Goal: Task Accomplishment & Management: Manage account settings

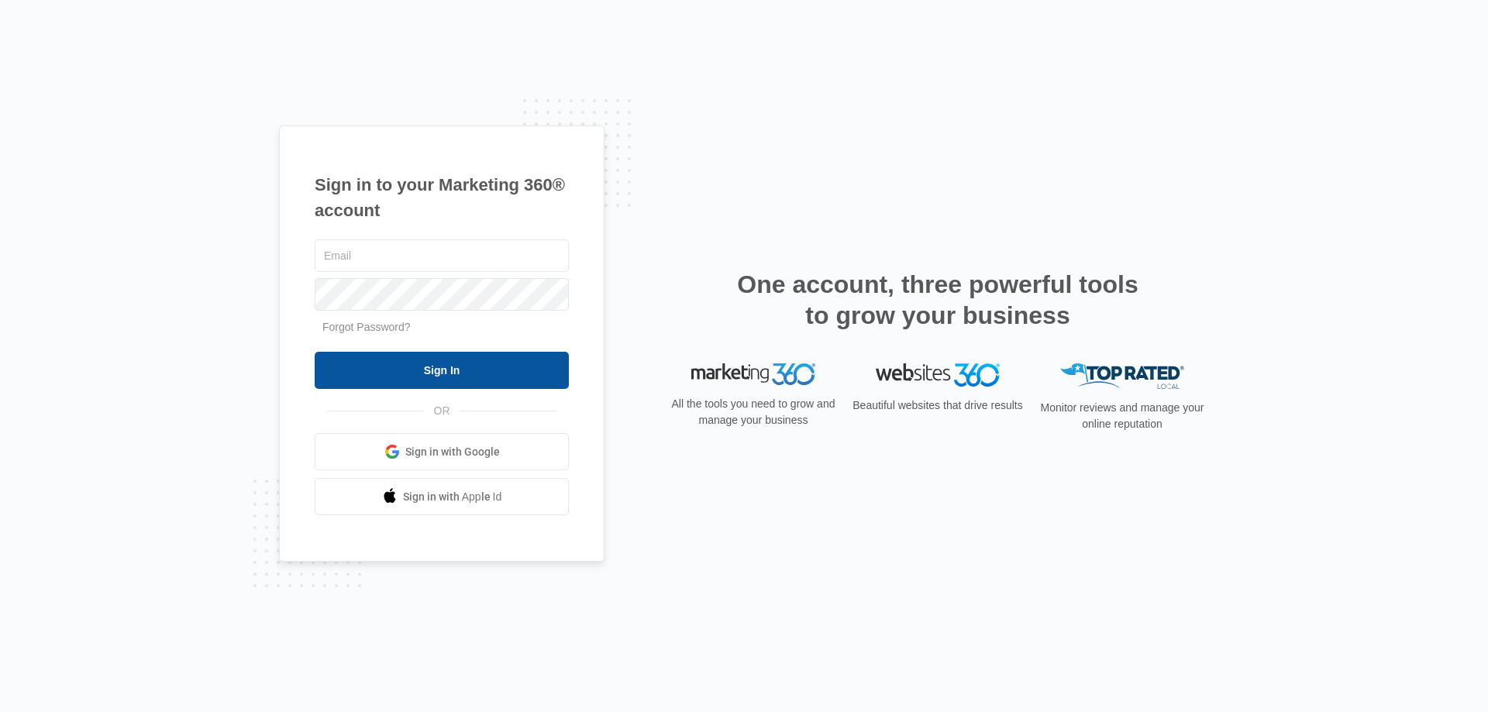
type input "[EMAIL_ADDRESS][DOMAIN_NAME]"
click at [514, 367] on input "Sign In" at bounding box center [442, 370] width 254 height 37
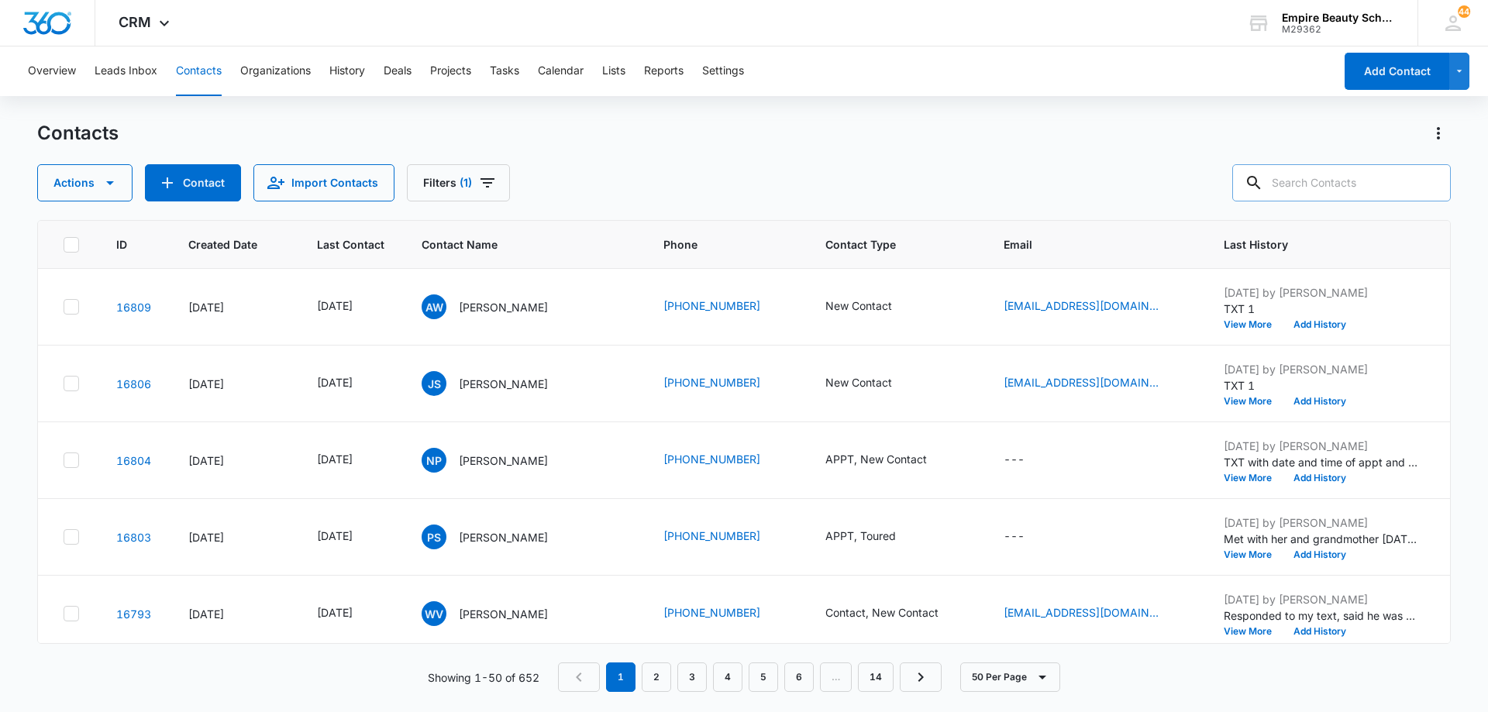
click at [1331, 193] on input "text" at bounding box center [1341, 182] width 219 height 37
type input "dainya"
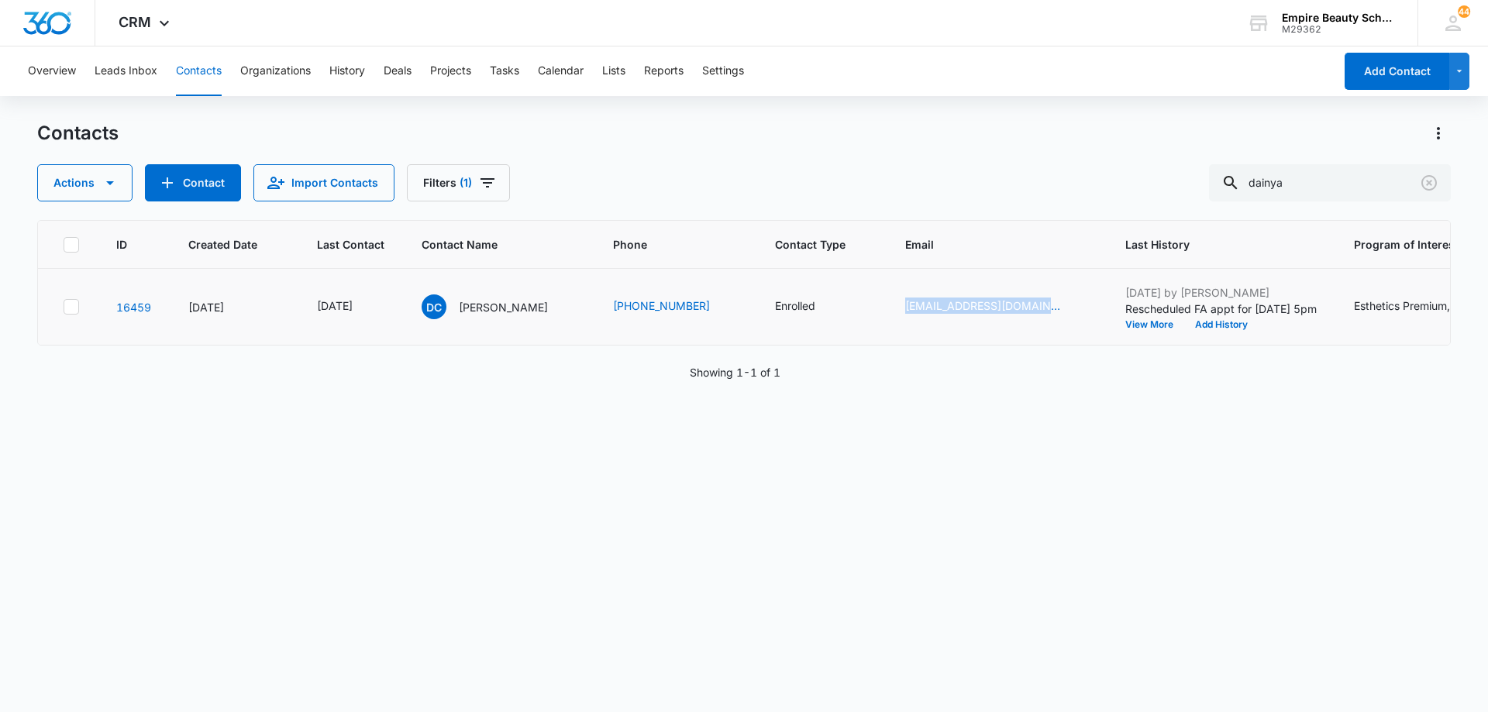
drag, startPoint x: 909, startPoint y: 318, endPoint x: 1032, endPoint y: 323, distance: 122.6
click at [1032, 323] on td "dainyacrafford00@gmail.com" at bounding box center [997, 307] width 220 height 77
copy link "dainyacrafford00@gmail.com"
click at [381, 306] on icon "Last Contact - 1755475200 - Select to Edit Field" at bounding box center [371, 307] width 19 height 19
click at [381, 207] on input "Aug 18, 2025" at bounding box center [365, 207] width 114 height 17
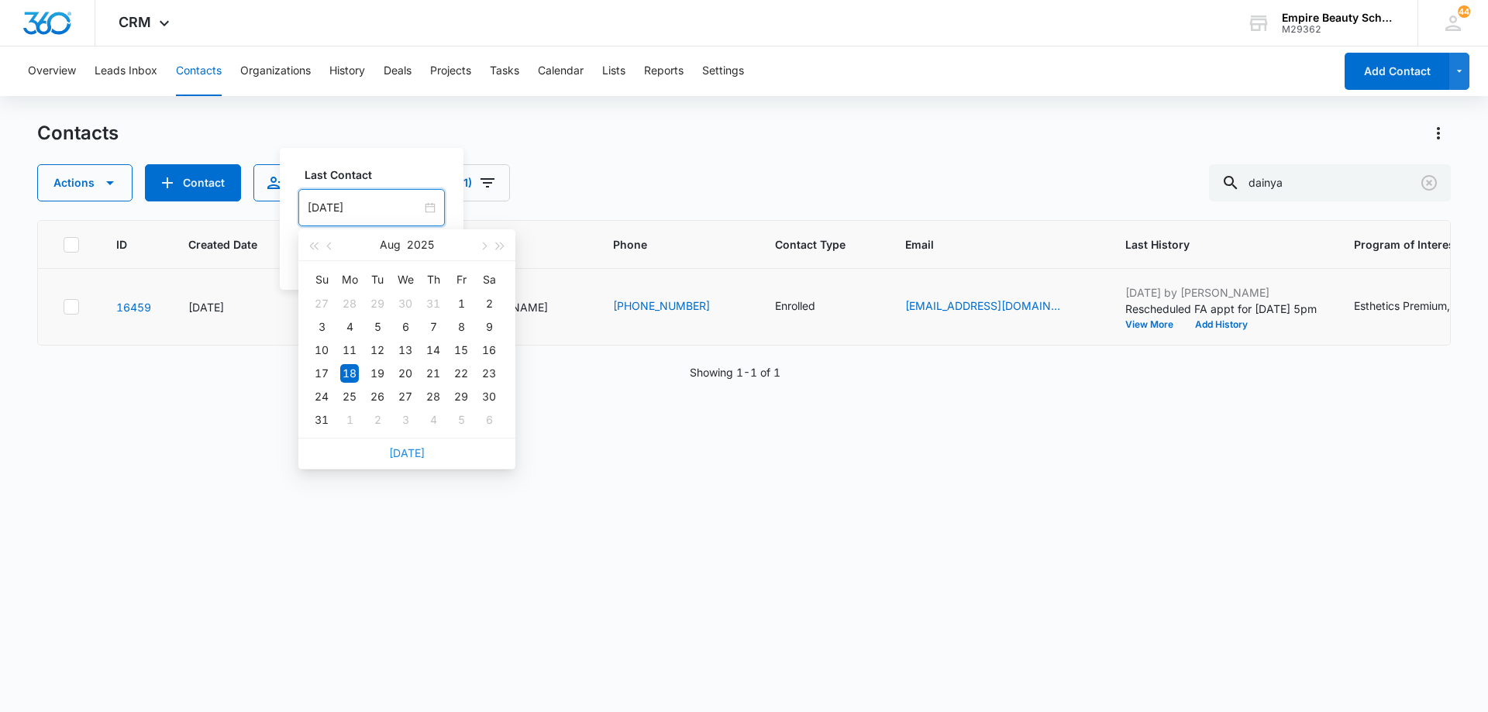
click at [416, 450] on link "Today" at bounding box center [407, 452] width 36 height 13
type input "Sep 11, 2025"
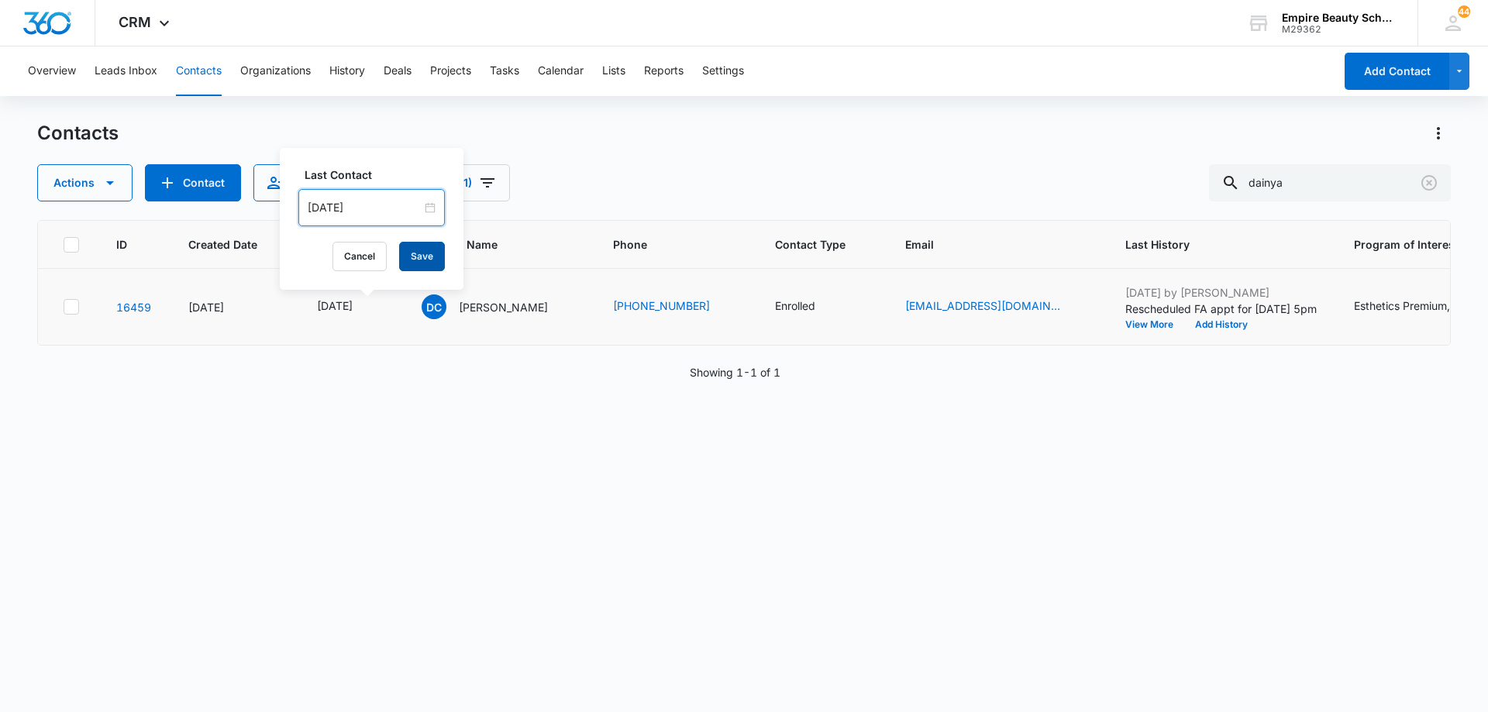
click at [426, 261] on button "Save" at bounding box center [422, 256] width 46 height 29
click at [1249, 326] on button "Add History" at bounding box center [1221, 324] width 74 height 9
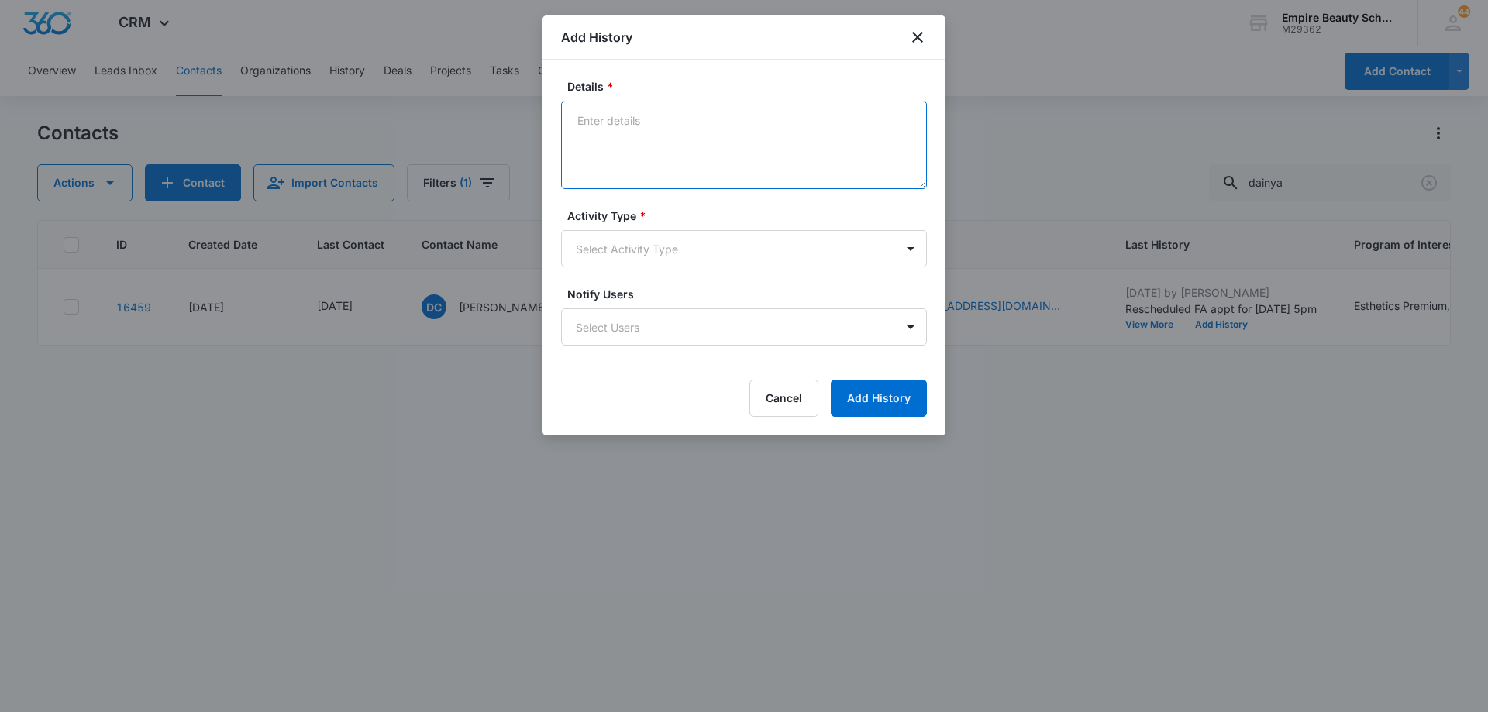
click at [722, 129] on textarea "Details *" at bounding box center [744, 145] width 366 height 88
type textarea "Emailed acceptance letter"
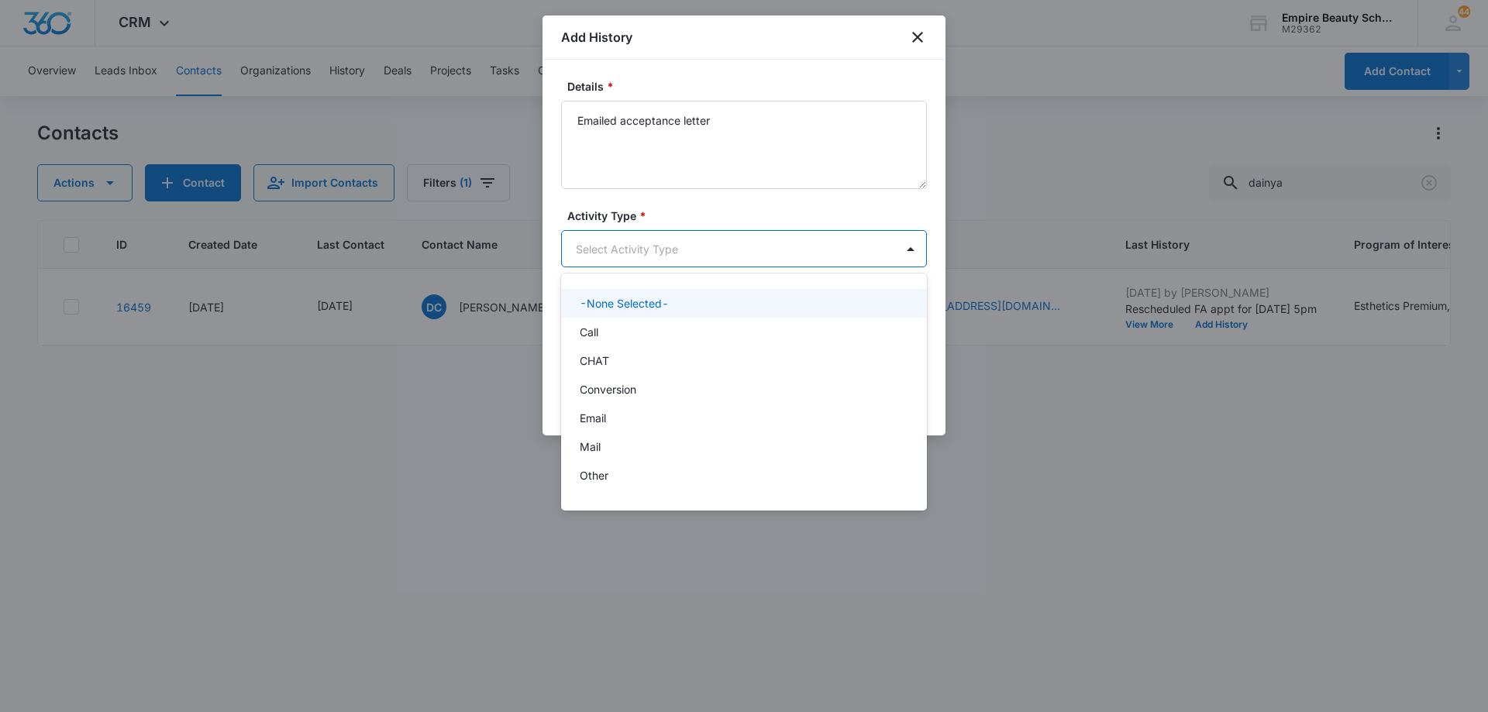
click at [698, 255] on body "CRM Apps Forms CRM Email Shop Payments POS Files Brand Settings Empire Beauty S…" at bounding box center [744, 356] width 1488 height 712
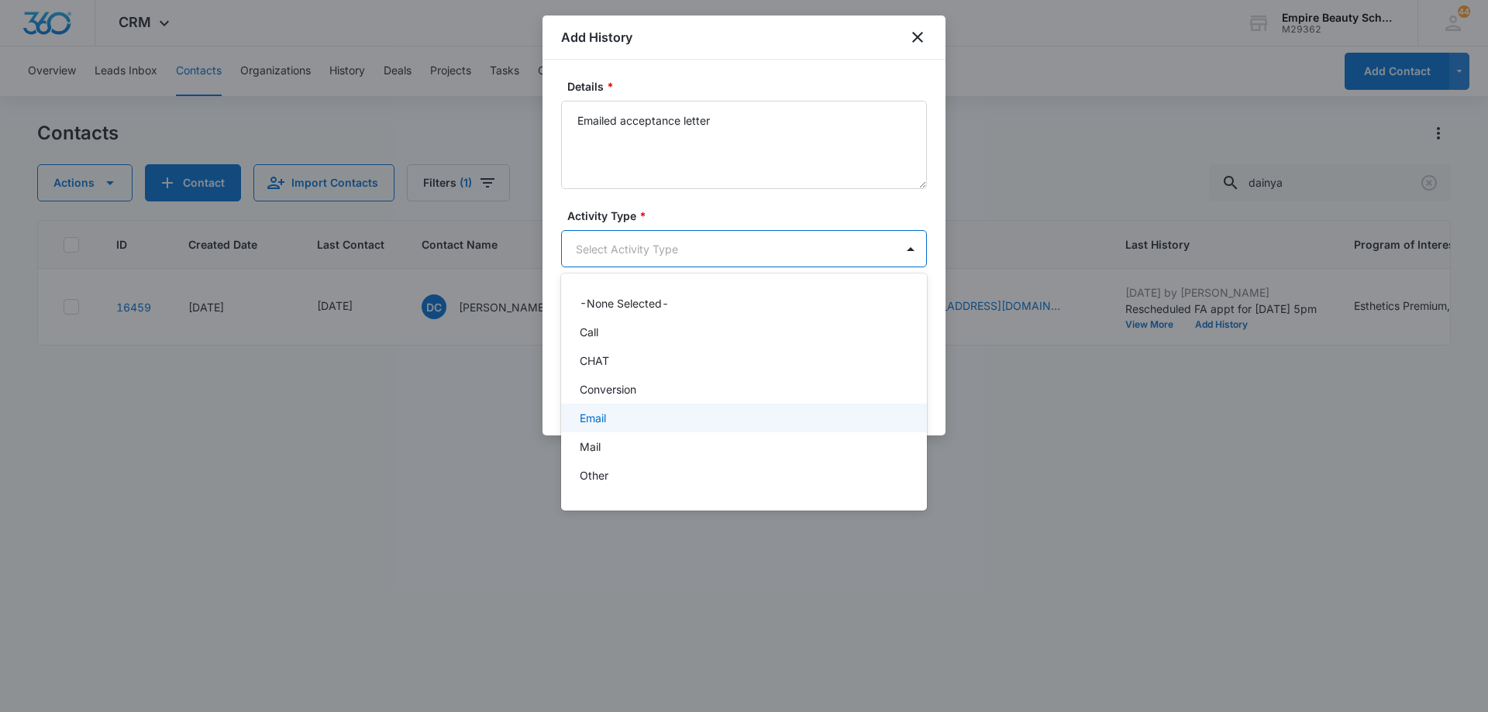
click at [646, 422] on div "Email" at bounding box center [743, 418] width 326 height 16
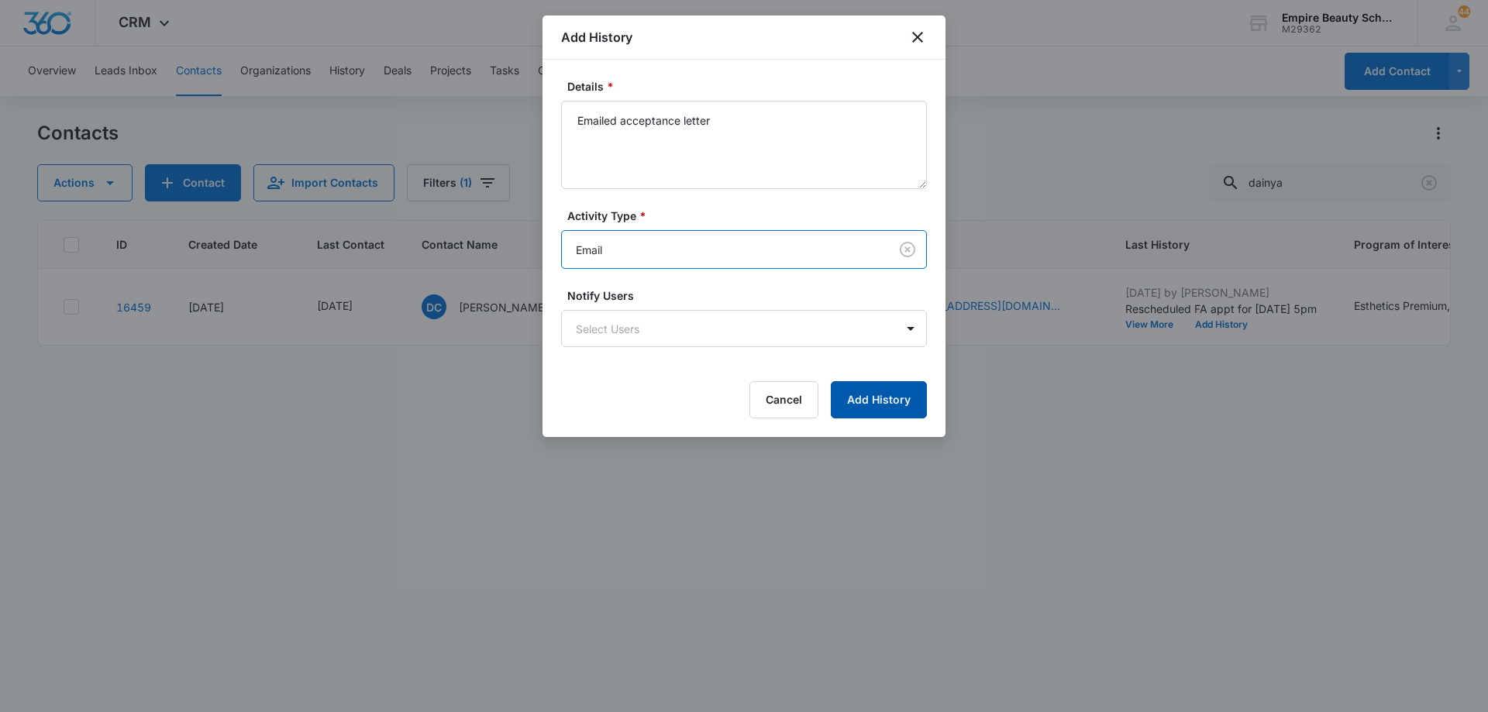
click at [839, 402] on button "Add History" at bounding box center [879, 399] width 96 height 37
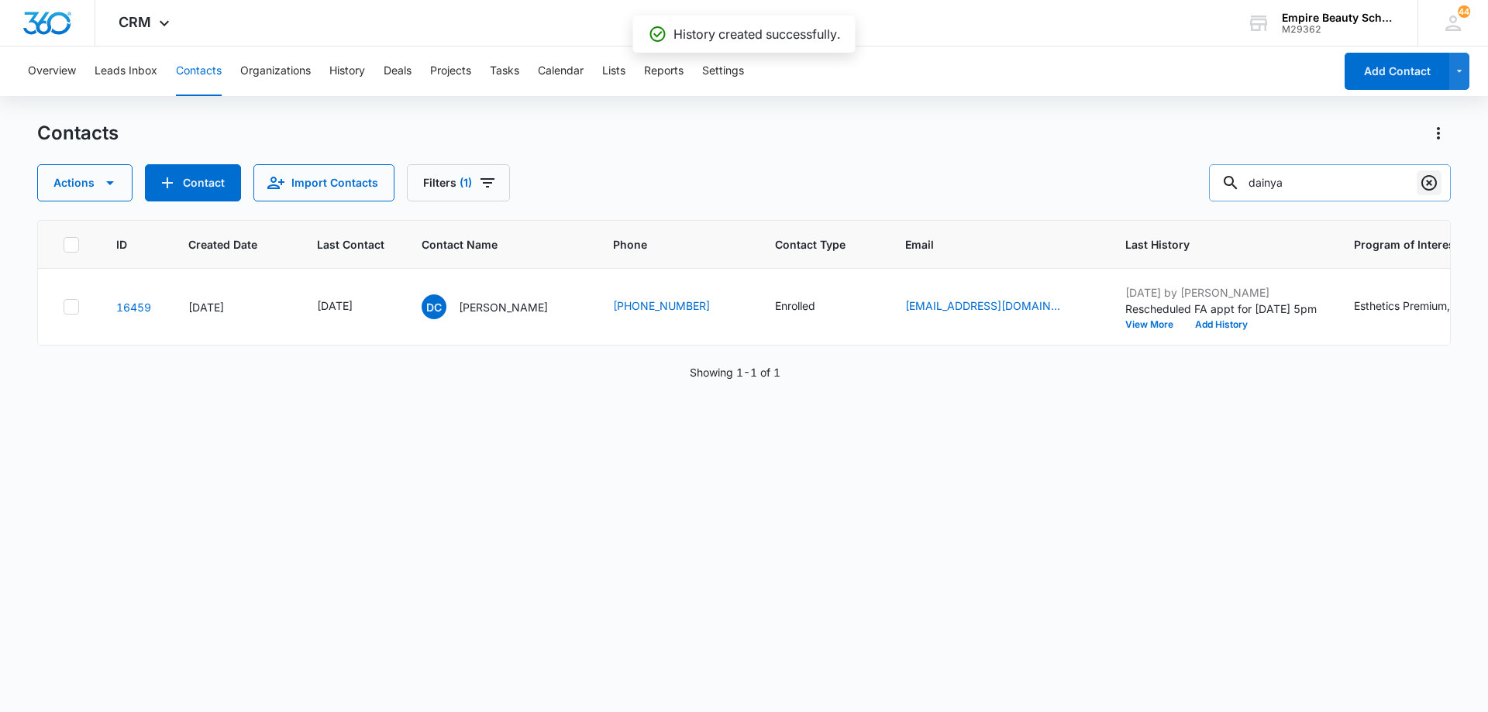
click at [1431, 182] on icon "Clear" at bounding box center [1429, 183] width 19 height 19
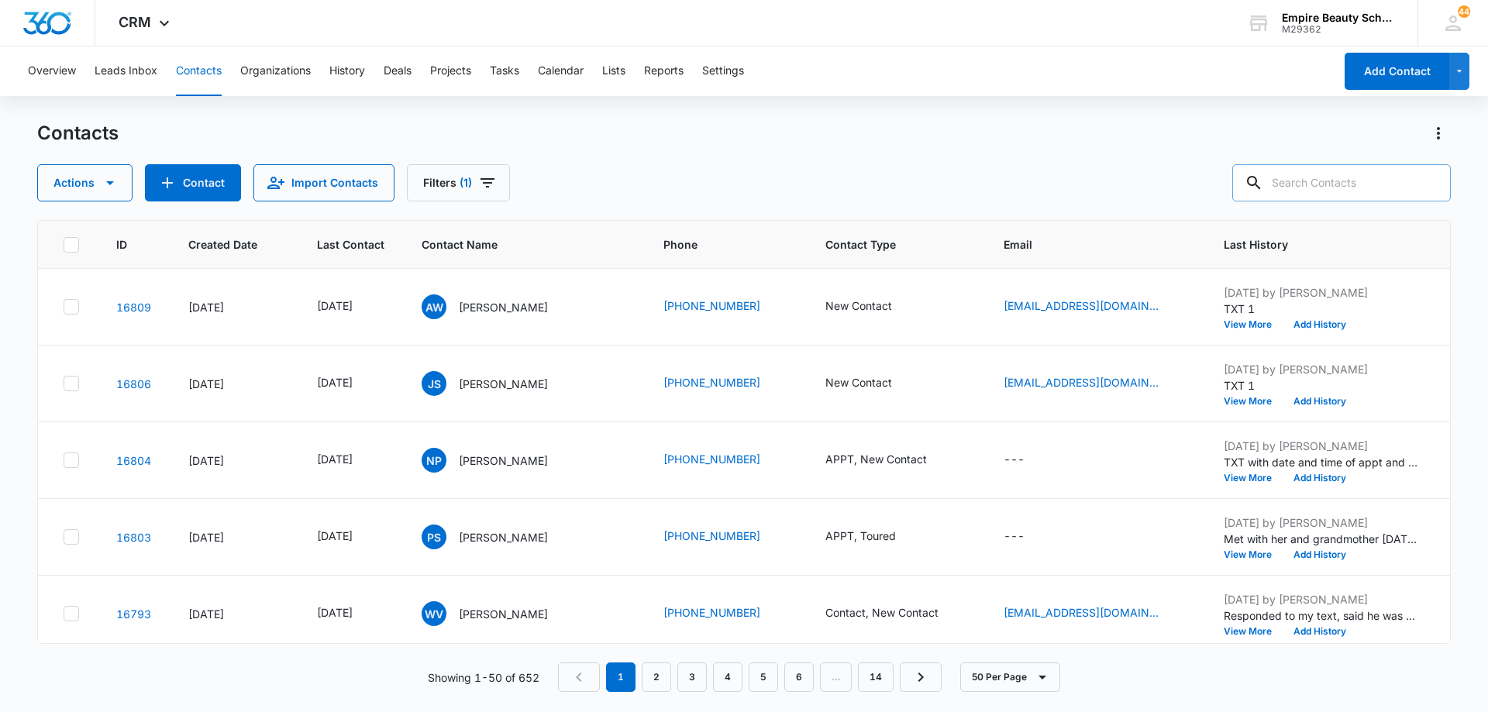
click at [650, 150] on div "Contacts Actions Contact Import Contacts Filters (1)" at bounding box center [744, 161] width 1414 height 81
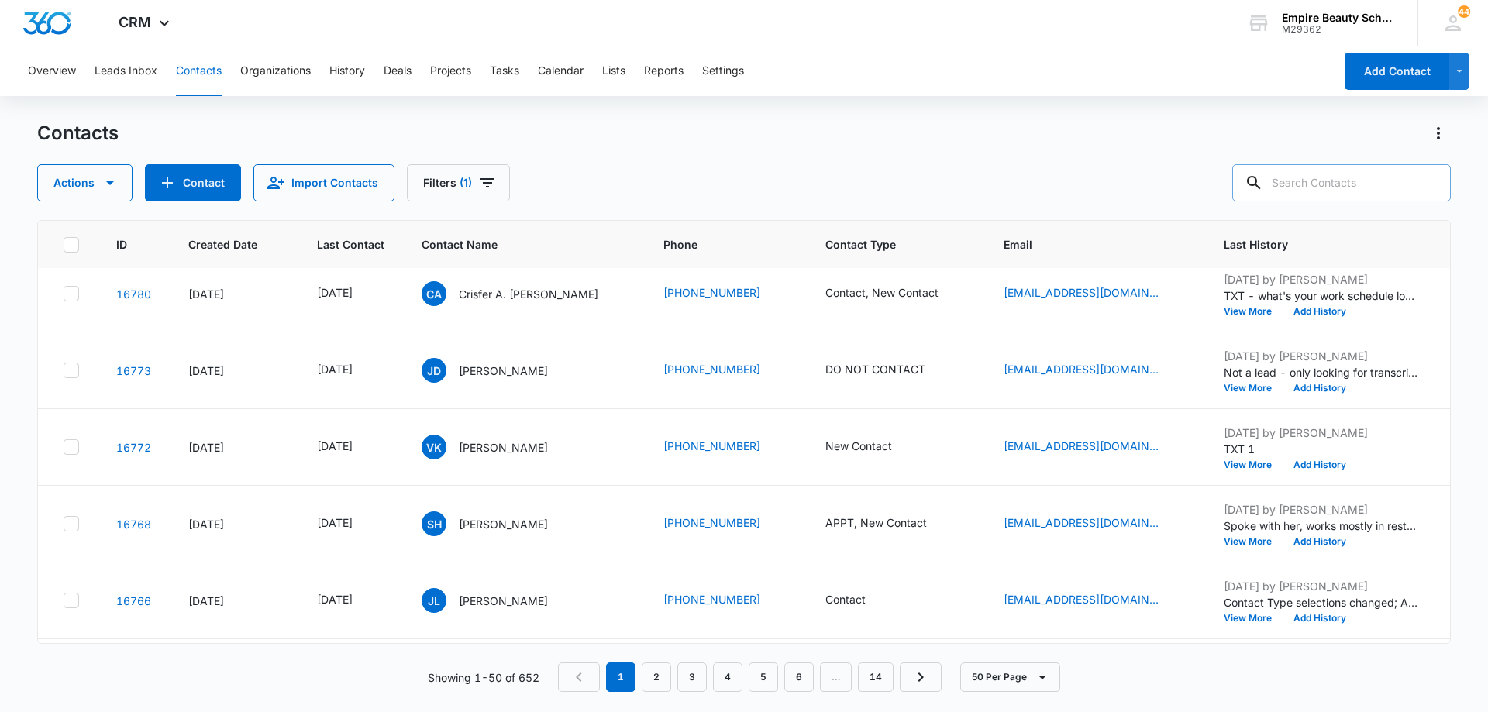
scroll to position [775, 0]
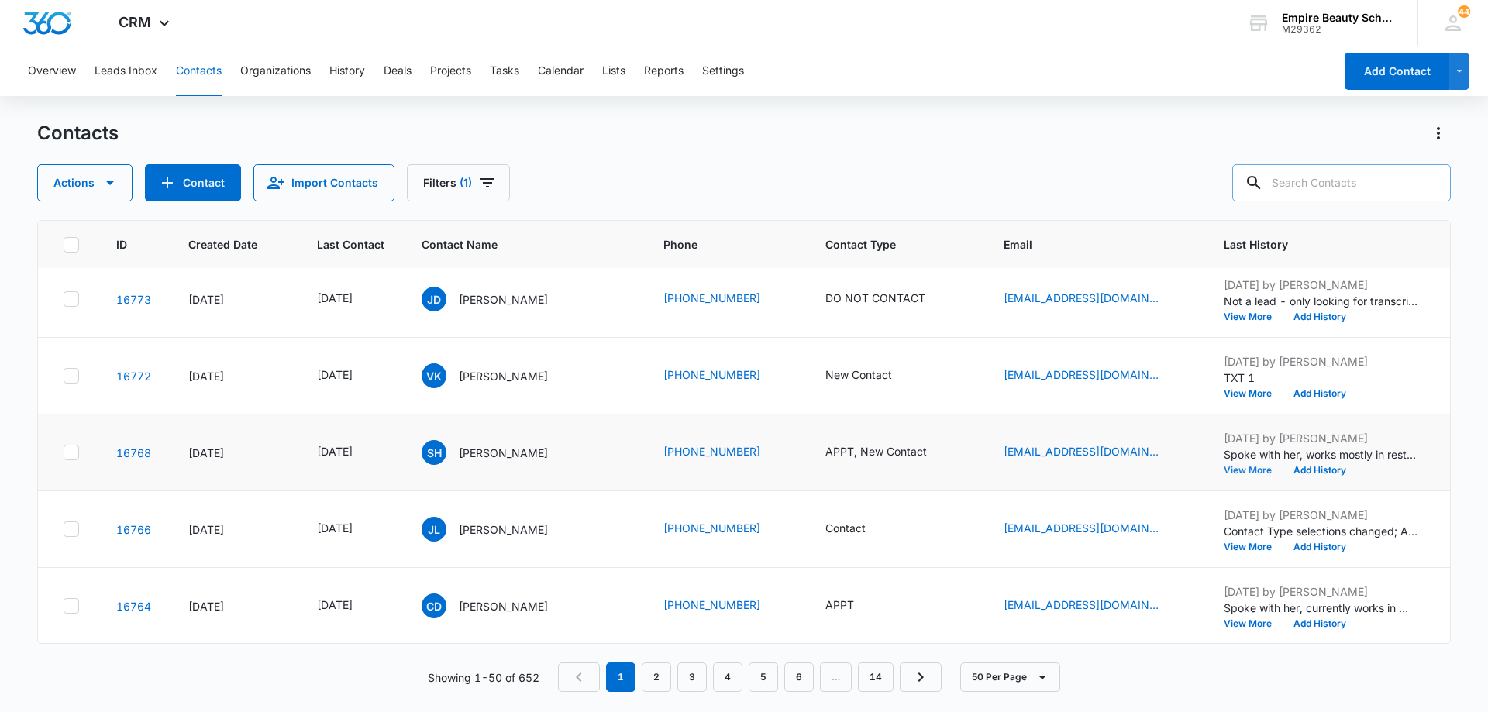
click at [1233, 467] on button "View More" at bounding box center [1253, 470] width 59 height 9
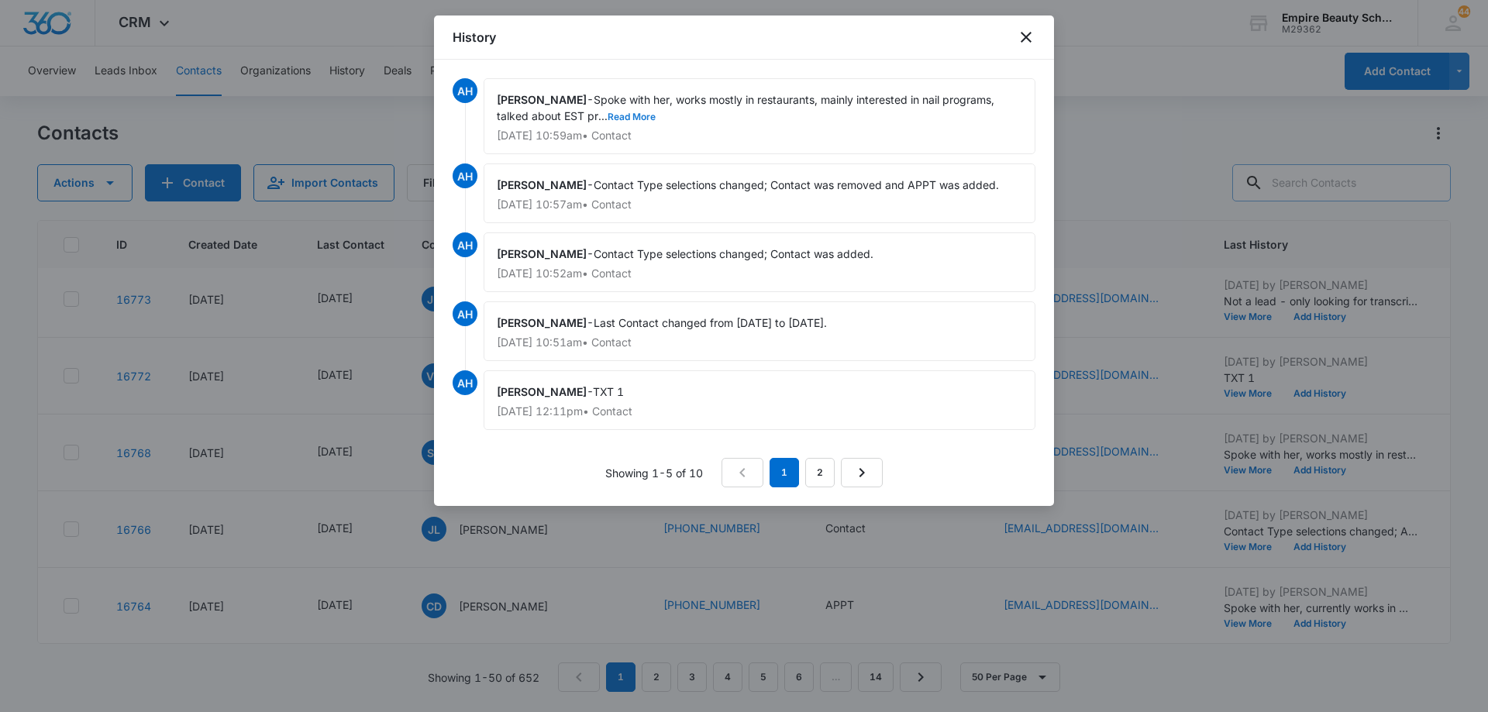
click at [608, 120] on button "Read More" at bounding box center [632, 116] width 48 height 9
click at [1023, 43] on icon "close" at bounding box center [1026, 37] width 19 height 19
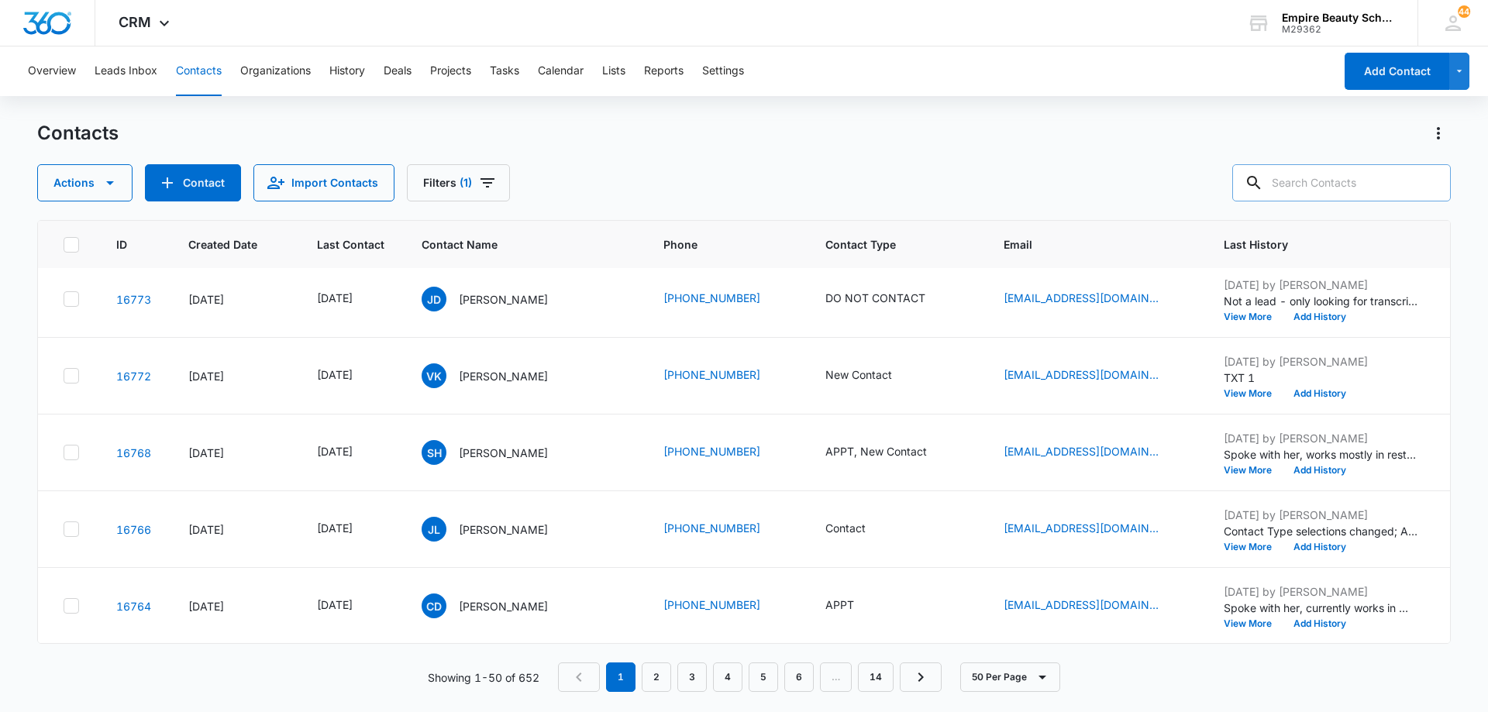
click at [773, 160] on div "Contacts Actions Contact Import Contacts Filters (1)" at bounding box center [744, 161] width 1414 height 81
click at [761, 170] on div "Actions Contact Import Contacts Filters (1)" at bounding box center [744, 182] width 1414 height 37
